Goal: Use online tool/utility: Utilize a website feature to perform a specific function

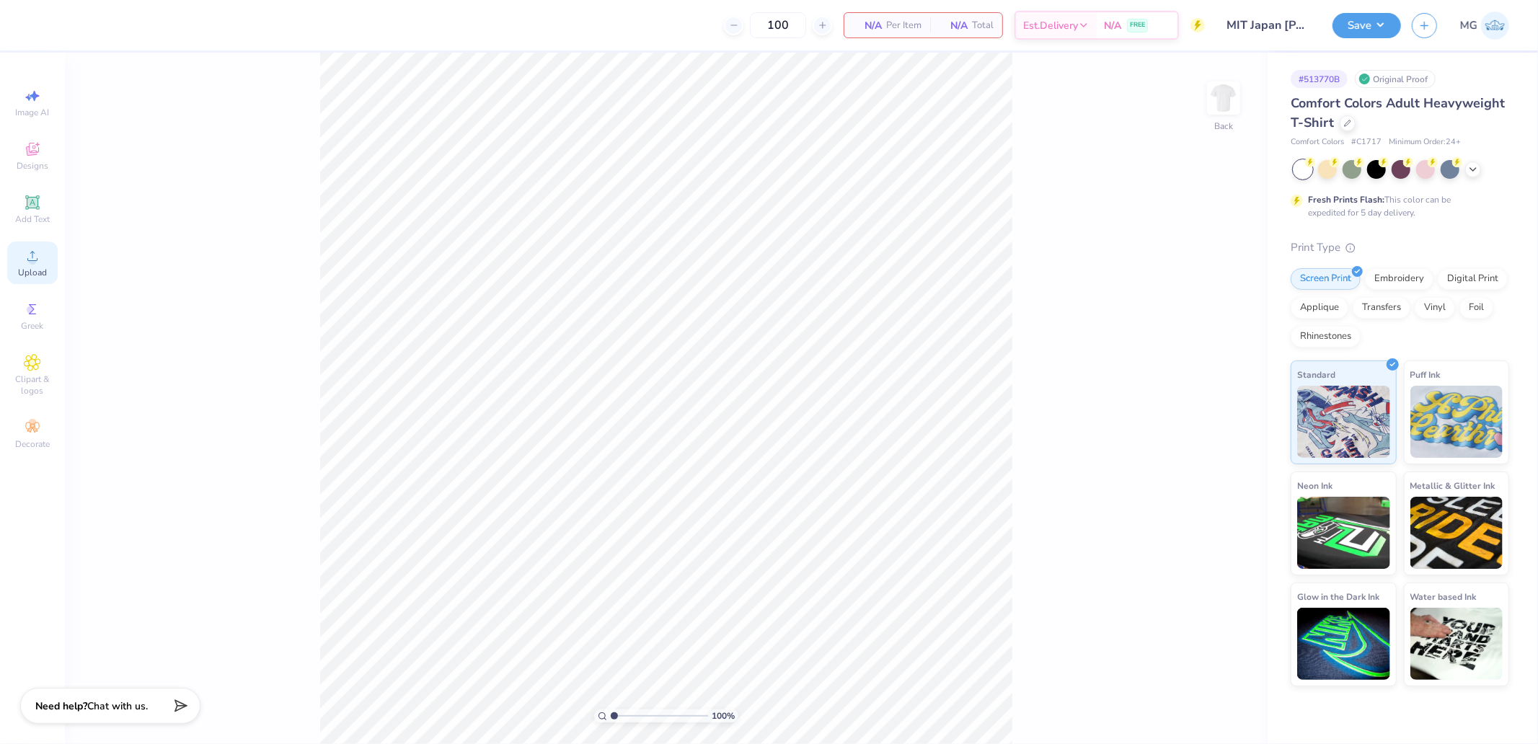
click at [48, 273] on div "Upload" at bounding box center [32, 263] width 50 height 43
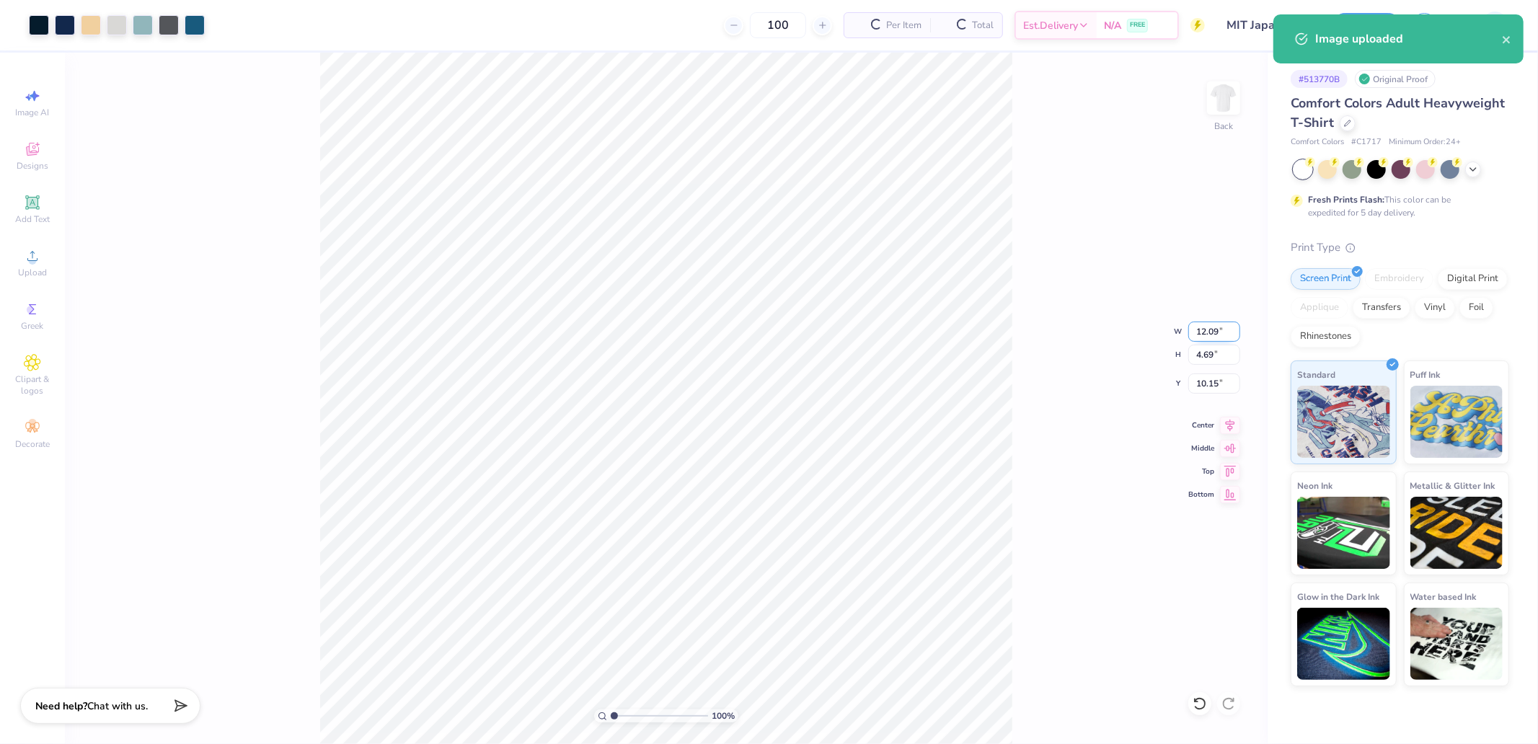
click at [1207, 326] on input "12.09" at bounding box center [1215, 332] width 52 height 20
click at [1234, 430] on icon at bounding box center [1230, 423] width 20 height 17
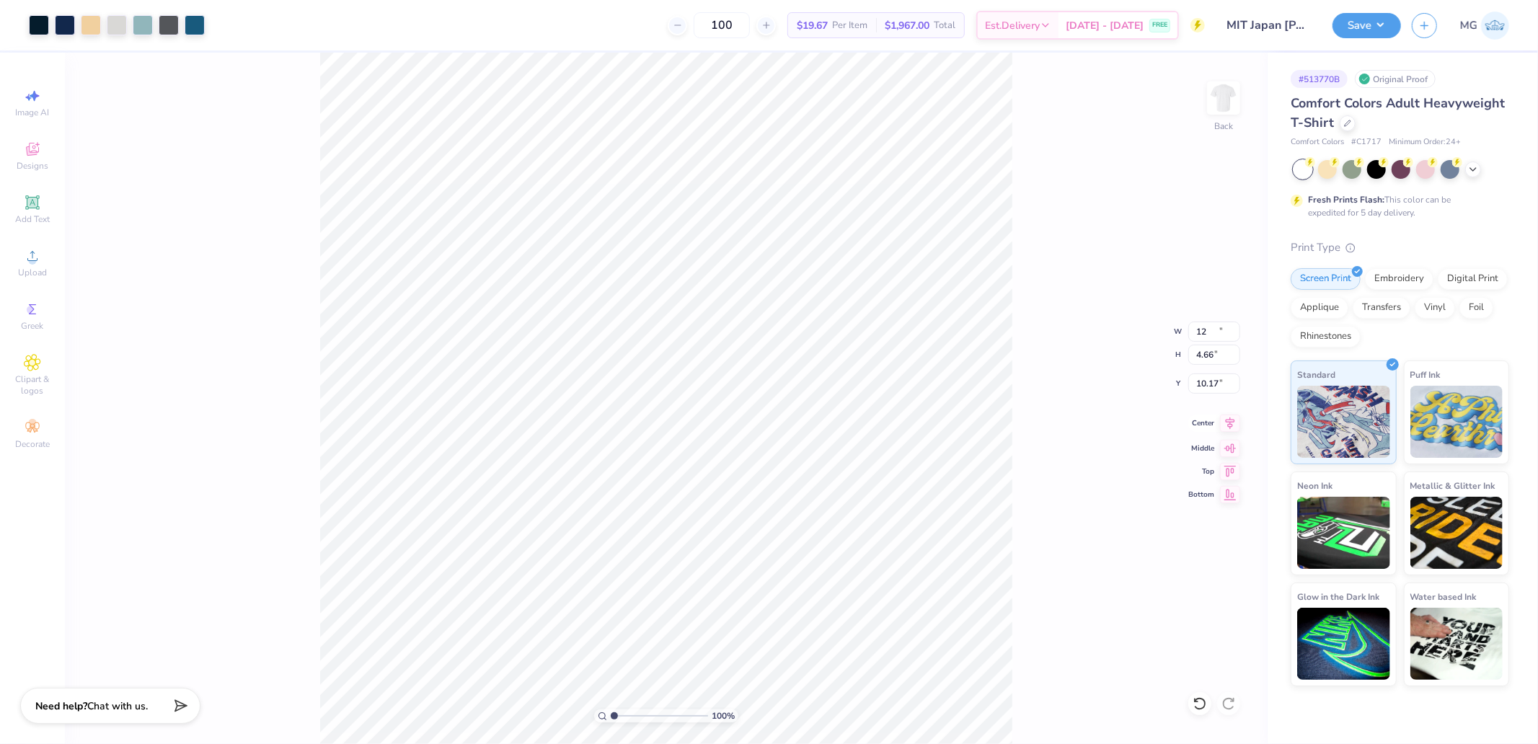
type input "12.00"
type input "4.66"
click at [1219, 384] on input "10.17" at bounding box center [1215, 384] width 52 height 20
type input "3.00"
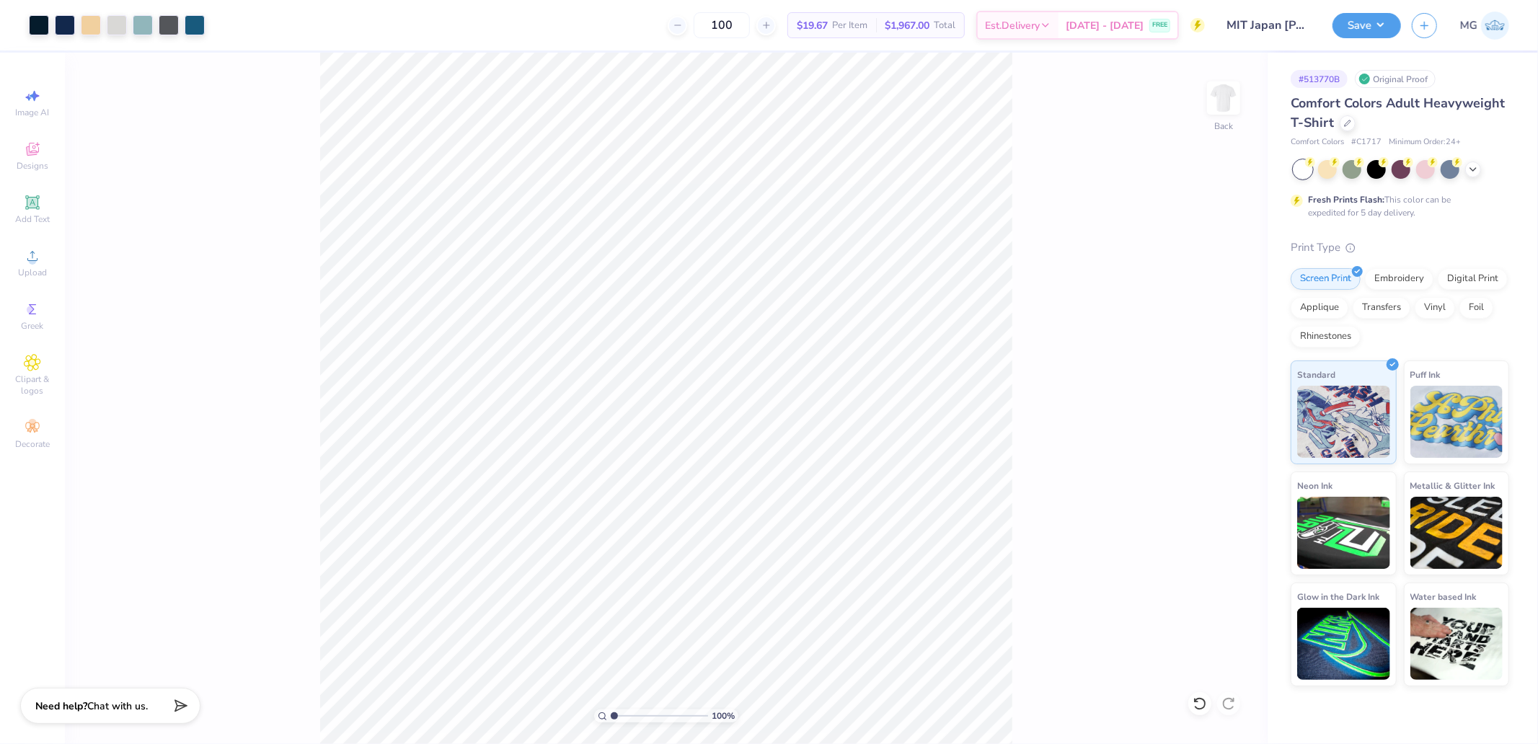
type input "[US_STATE][GEOGRAPHIC_DATA]"
click at [1333, 16] on div "Save" at bounding box center [1367, 25] width 69 height 25
click at [1349, 22] on button "Save" at bounding box center [1367, 23] width 69 height 25
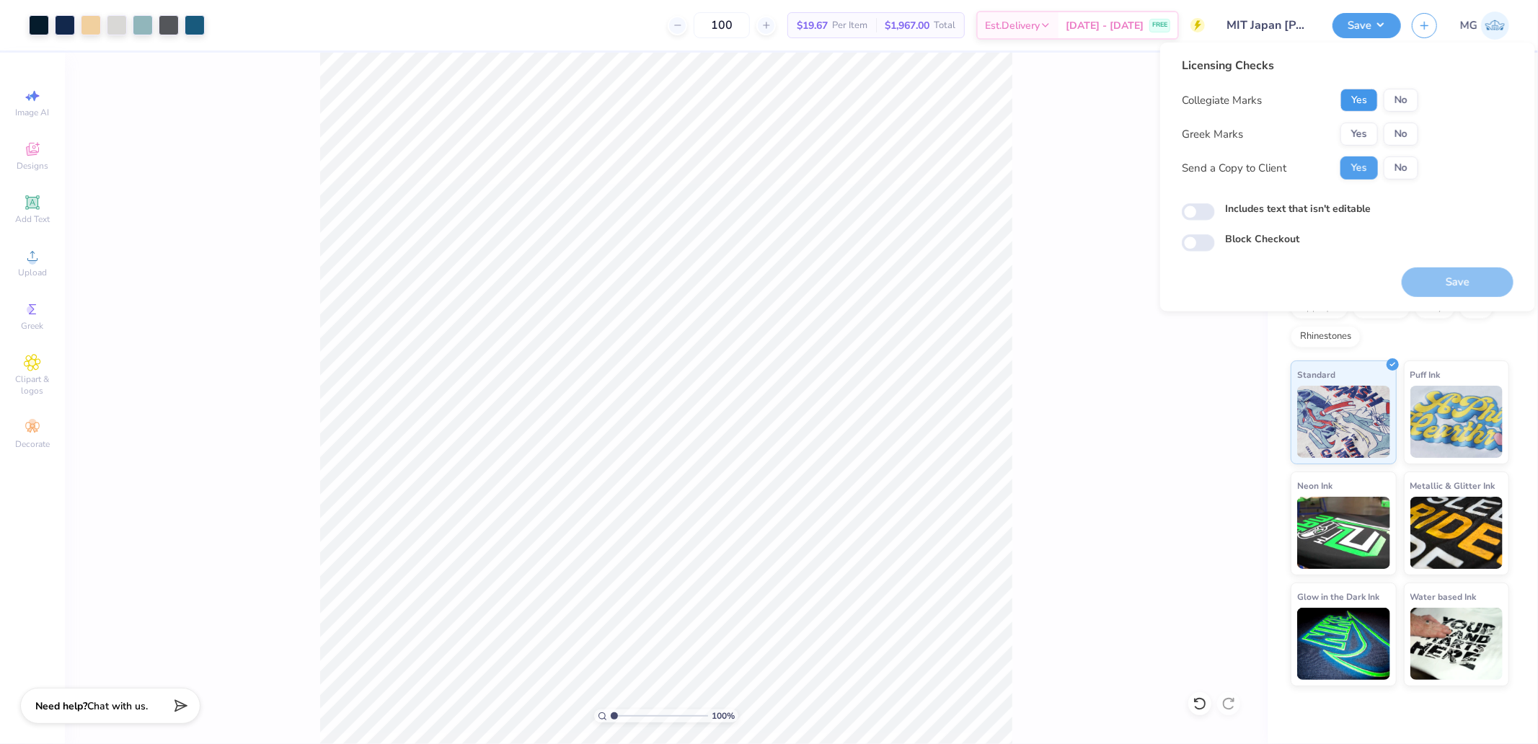
click at [1357, 94] on button "Yes" at bounding box center [1360, 100] width 38 height 23
click at [1389, 123] on button "No" at bounding box center [1401, 134] width 35 height 23
click at [1451, 277] on button "Save" at bounding box center [1458, 283] width 112 height 30
